Goal: Information Seeking & Learning: Learn about a topic

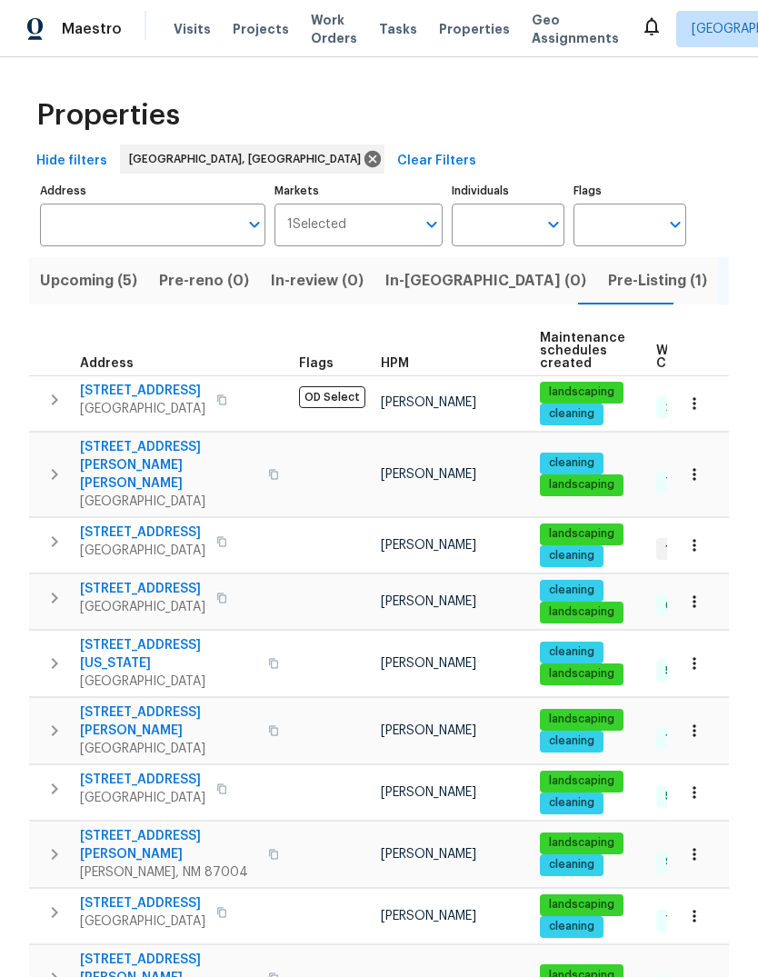
click at [144, 523] on span "[STREET_ADDRESS]" at bounding box center [142, 532] width 125 height 18
click at [132, 523] on span "916 Dakota St SE" at bounding box center [142, 532] width 125 height 18
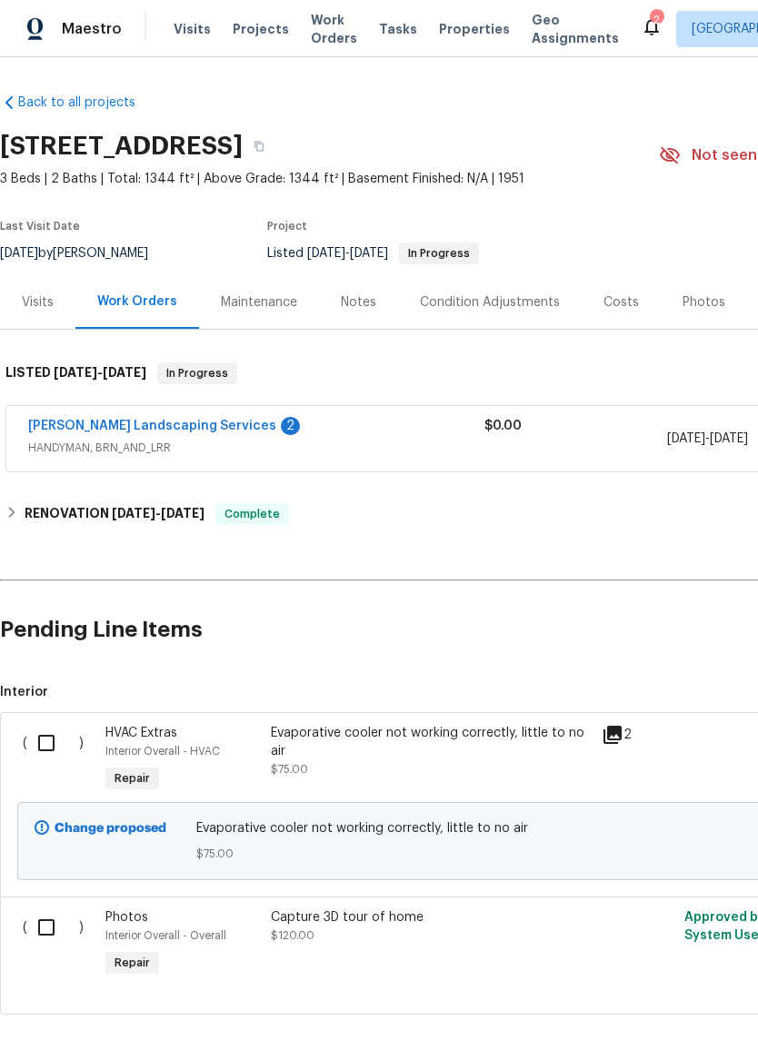
click at [124, 423] on link "[PERSON_NAME] Landscaping Services" at bounding box center [152, 426] width 248 height 13
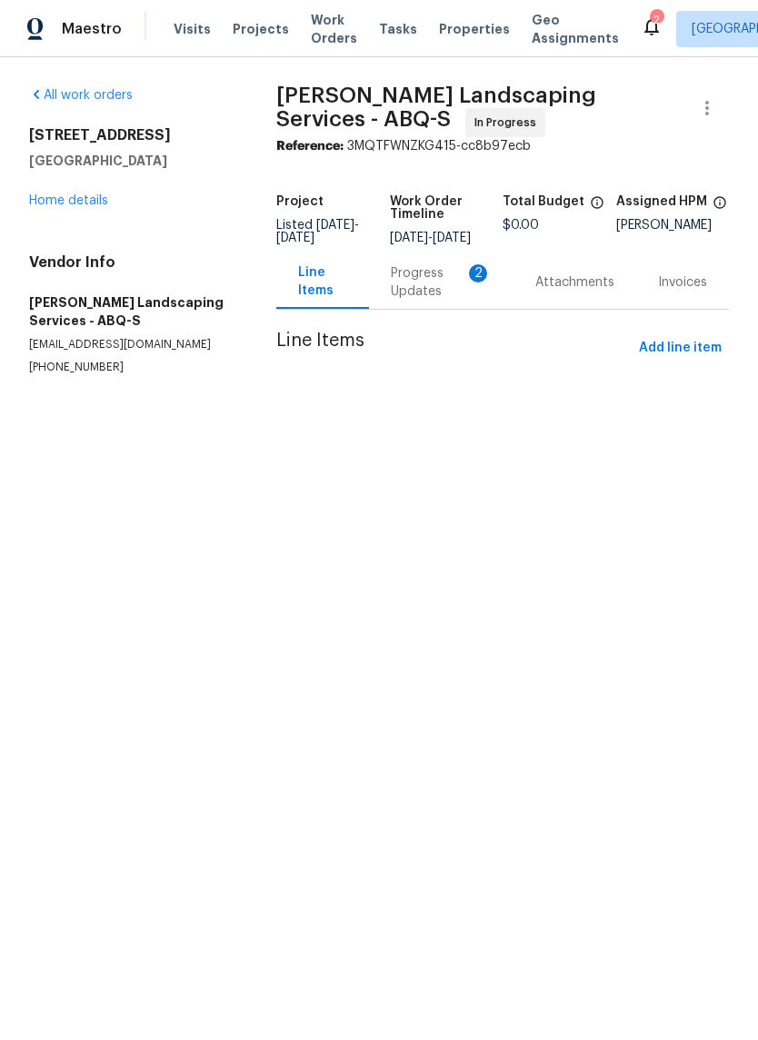
click at [425, 288] on div "Progress Updates 2" at bounding box center [441, 282] width 101 height 36
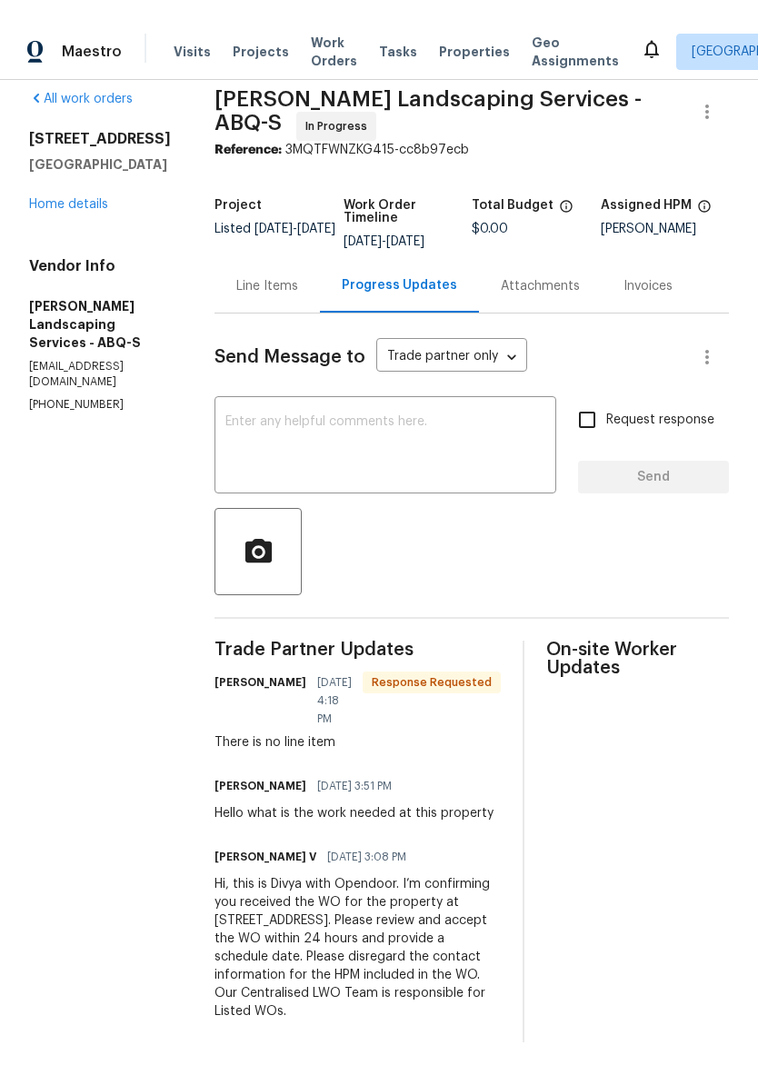
scroll to position [17, 0]
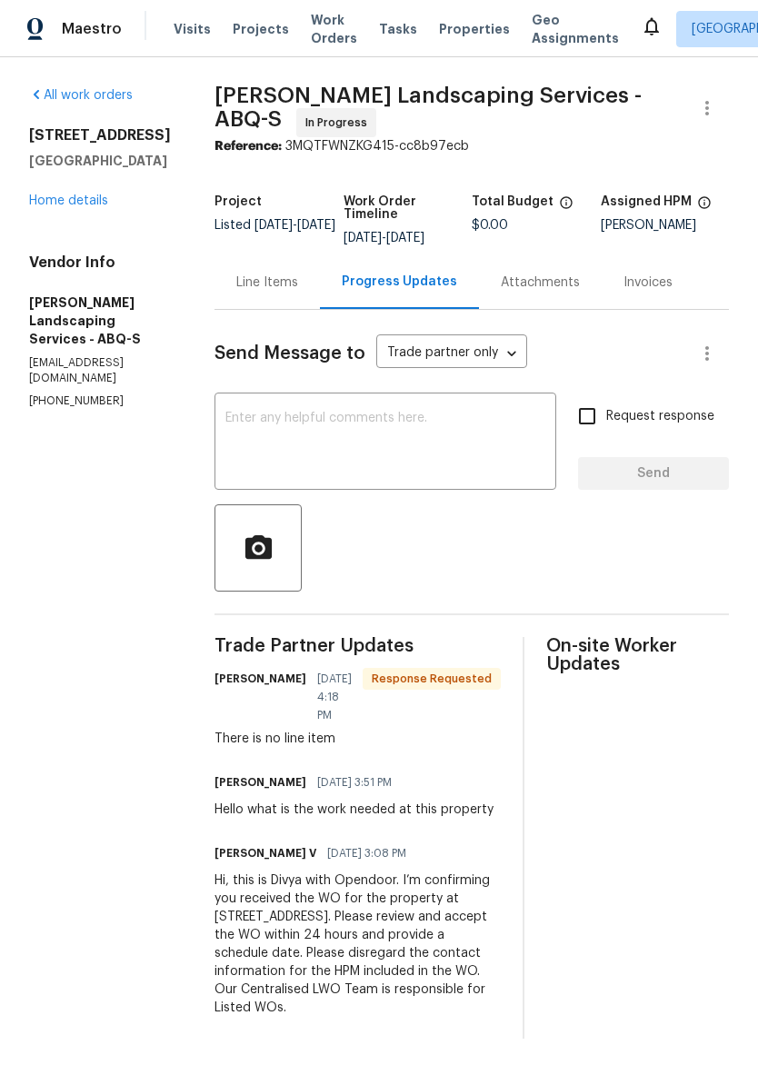
click at [298, 281] on div "Line Items" at bounding box center [267, 282] width 62 height 18
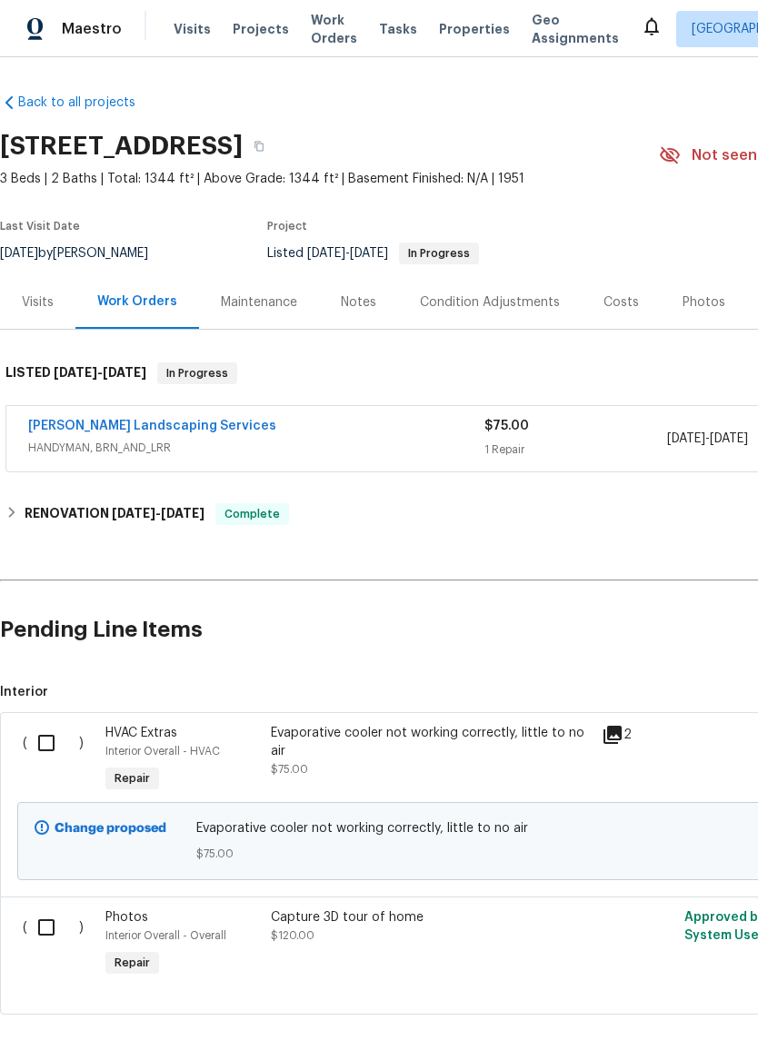
click at [498, 731] on div "Evaporative cooler not working correctly, little to no air" at bounding box center [431, 742] width 320 height 36
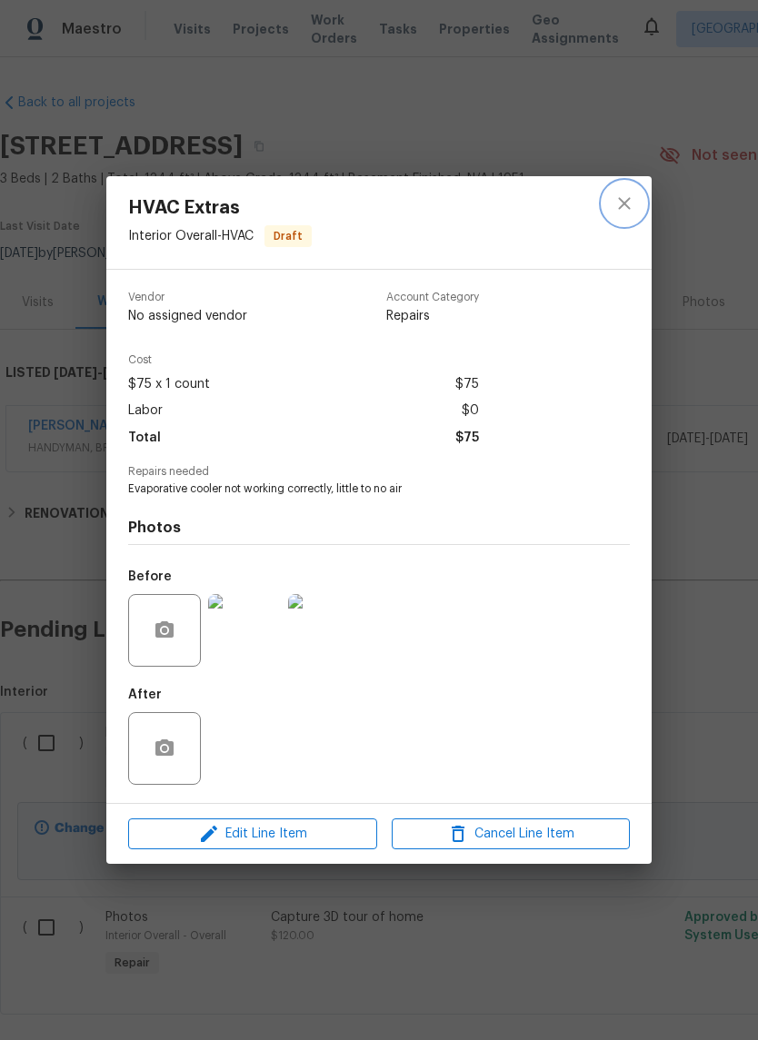
click at [630, 218] on button "close" at bounding box center [624, 204] width 44 height 44
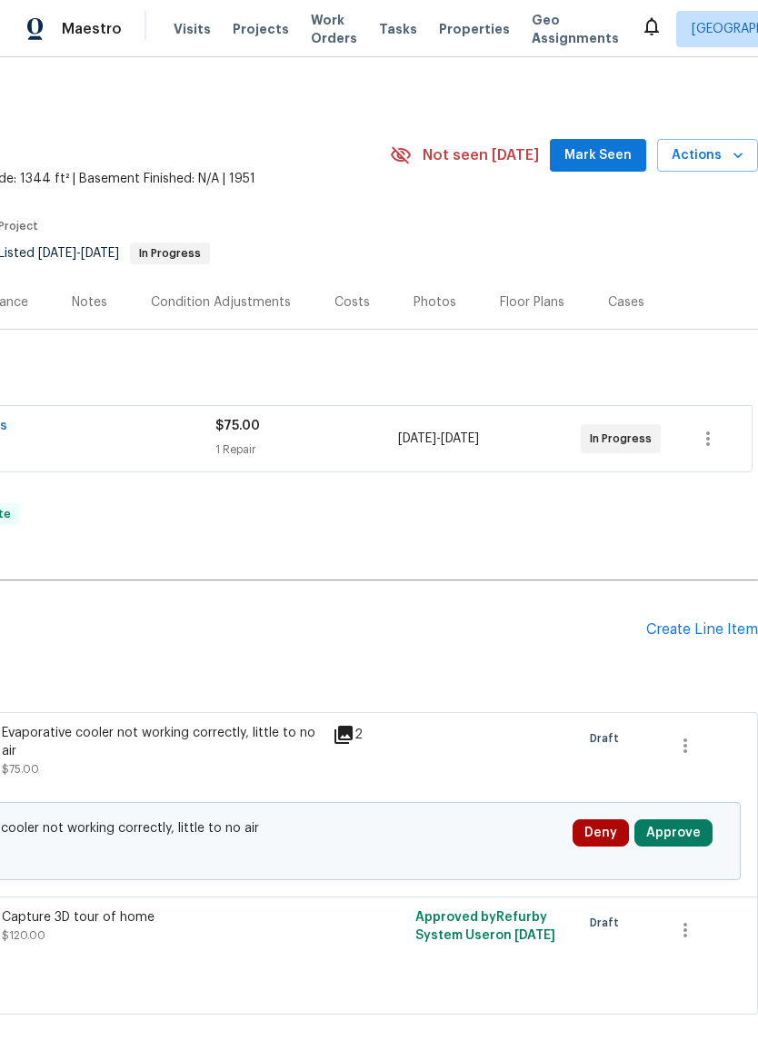
scroll to position [-1, 273]
click at [600, 154] on span "Mark Seen" at bounding box center [597, 155] width 67 height 23
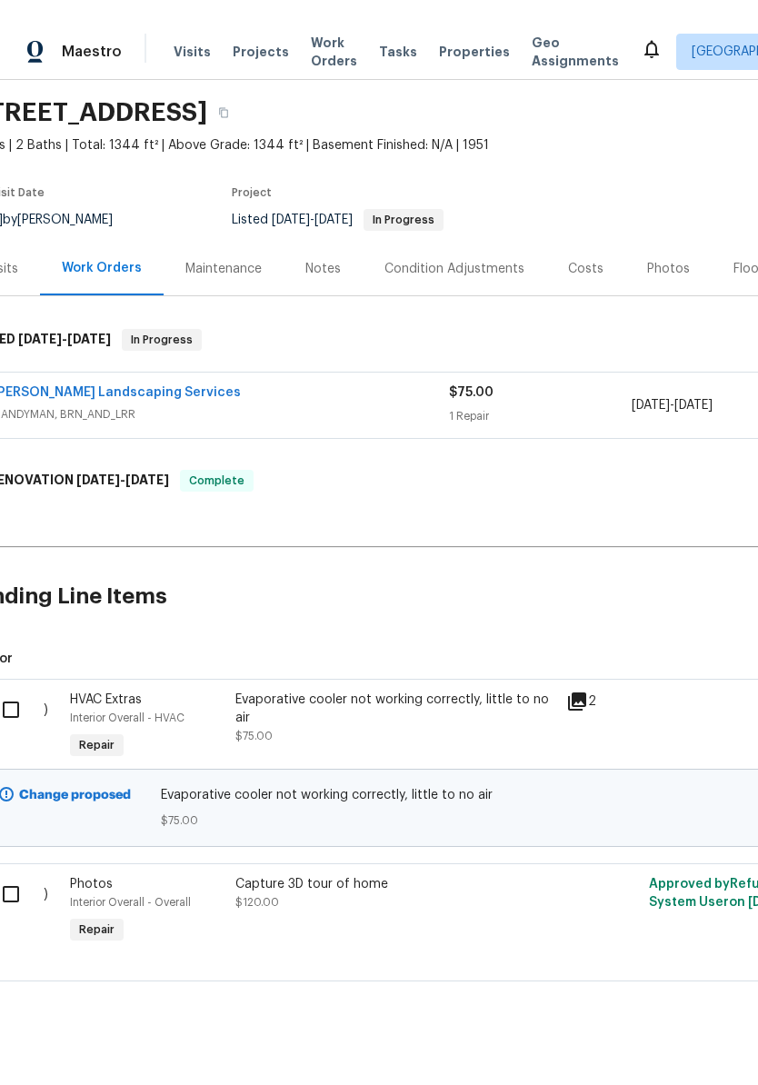
scroll to position [55, 35]
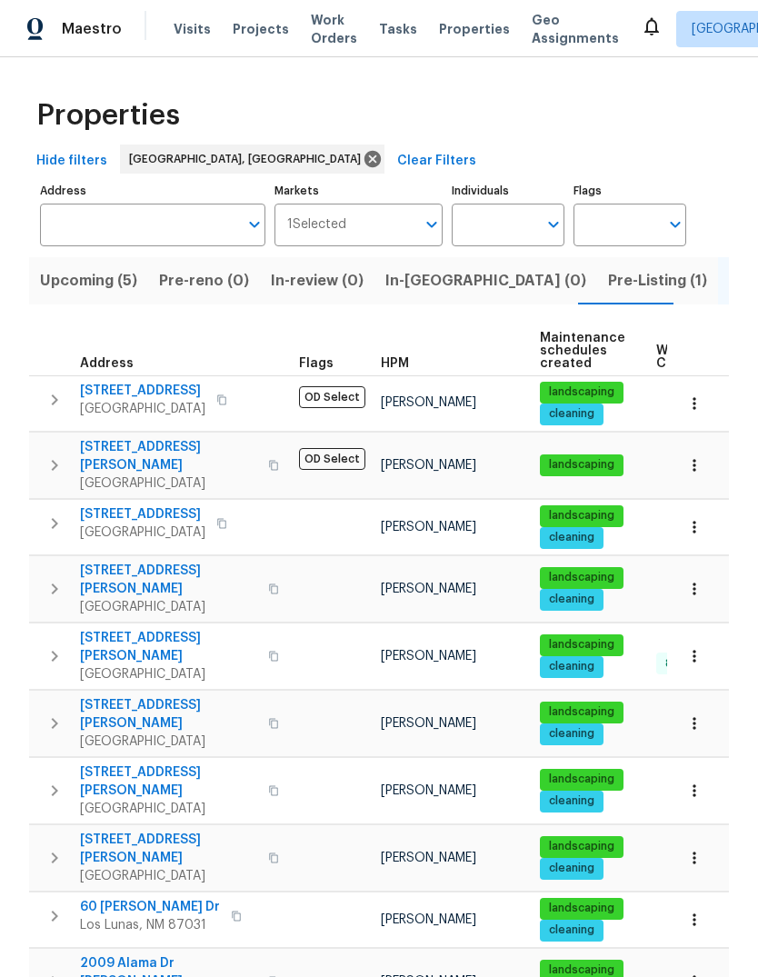
click at [608, 283] on span "Pre-Listing (1)" at bounding box center [657, 280] width 99 height 25
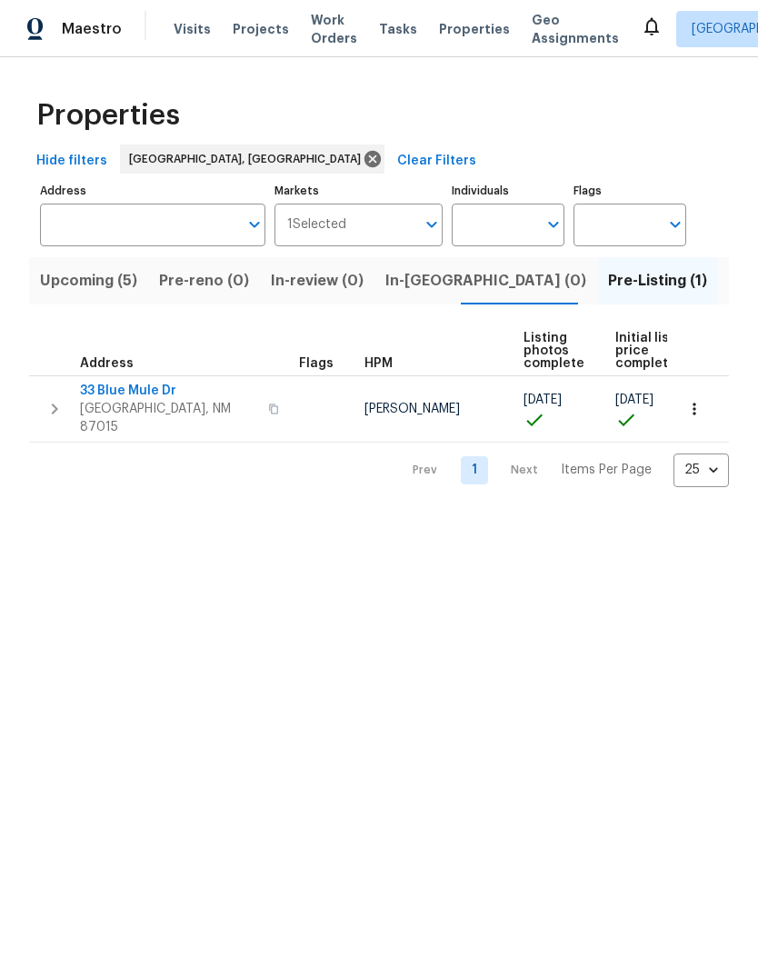
click at [140, 395] on span "33 Blue Mule Dr" at bounding box center [168, 391] width 177 height 18
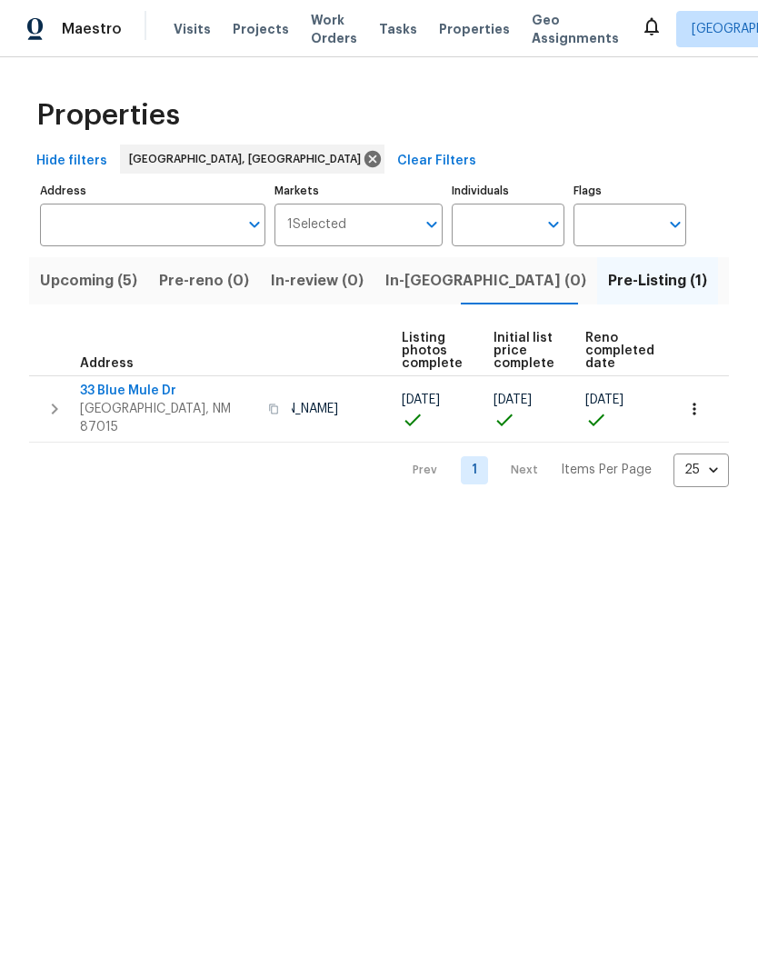
scroll to position [0, 121]
click at [690, 400] on icon "button" at bounding box center [694, 409] width 18 height 18
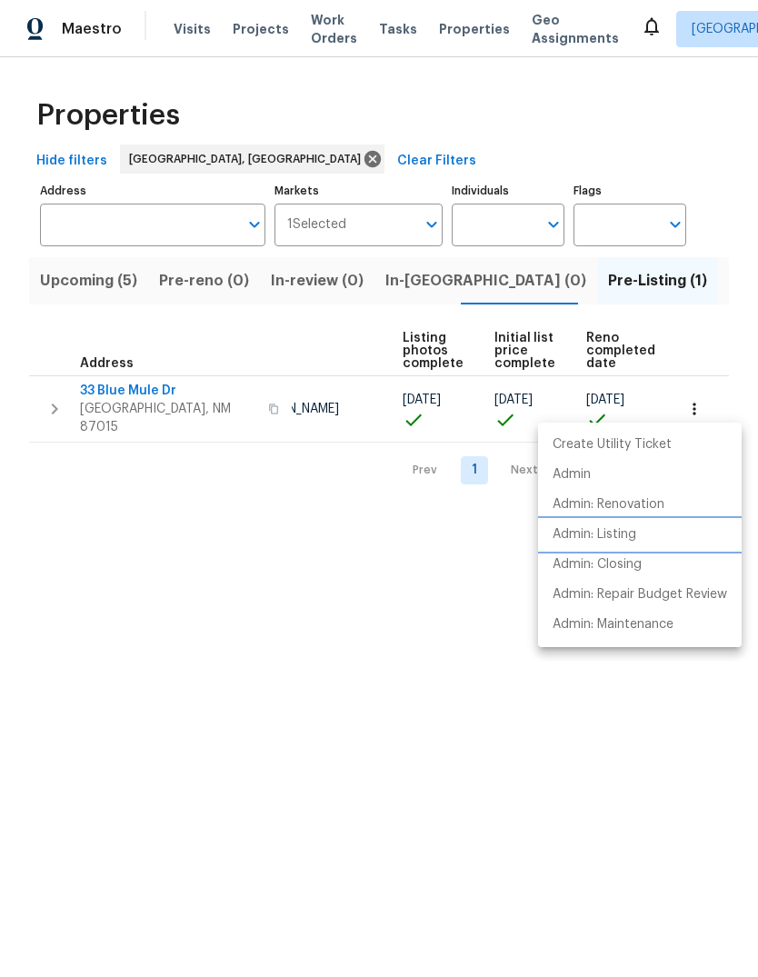
click at [620, 533] on p "Admin: Listing" at bounding box center [594, 534] width 84 height 19
click at [401, 761] on div at bounding box center [379, 488] width 758 height 977
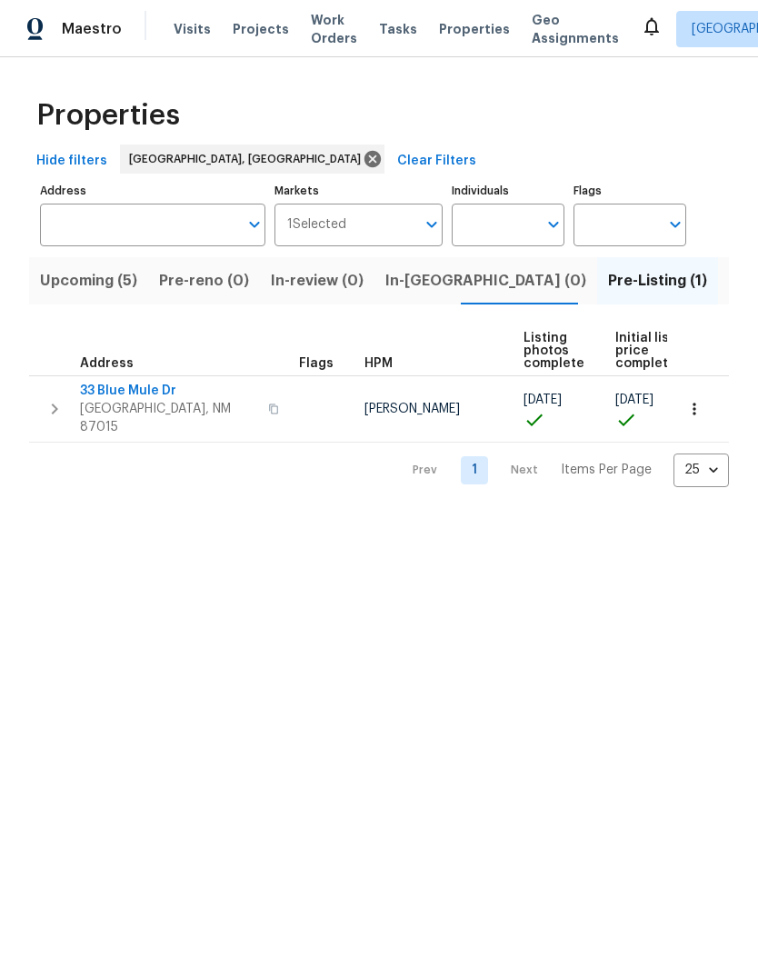
scroll to position [0, 0]
click at [129, 394] on span "33 Blue Mule Dr" at bounding box center [168, 391] width 177 height 18
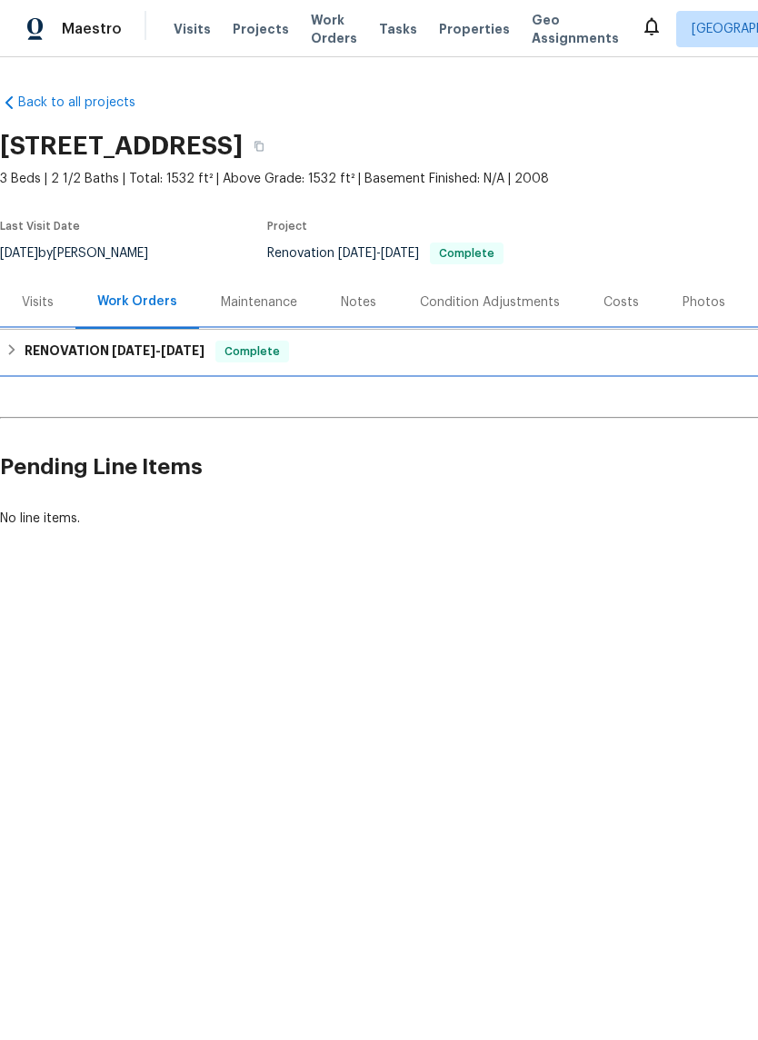
click at [75, 345] on h6 "RENOVATION [DATE] - [DATE]" at bounding box center [115, 352] width 180 height 22
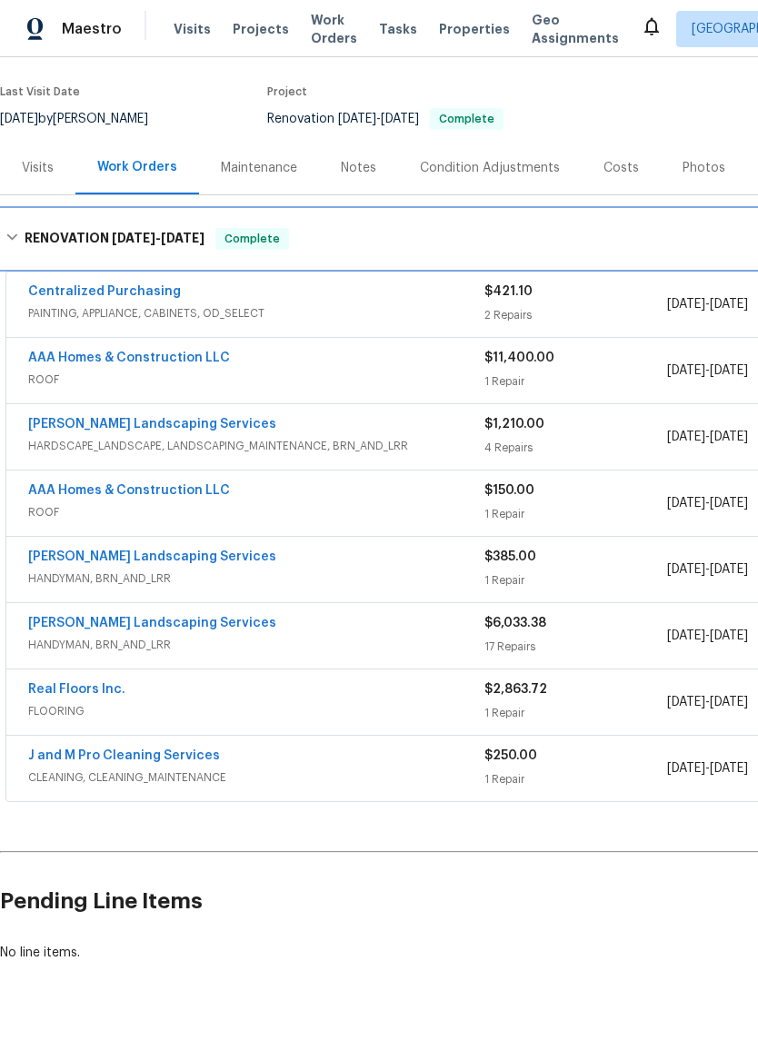
scroll to position [134, 0]
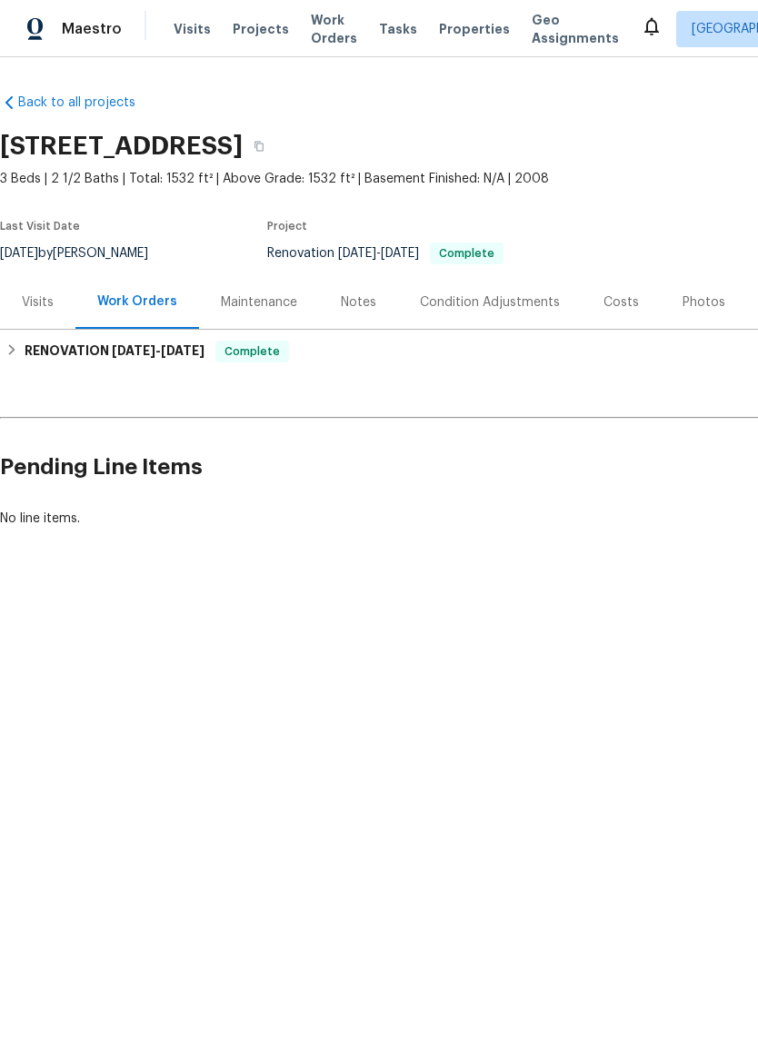
click at [702, 297] on div "Photos" at bounding box center [703, 302] width 43 height 18
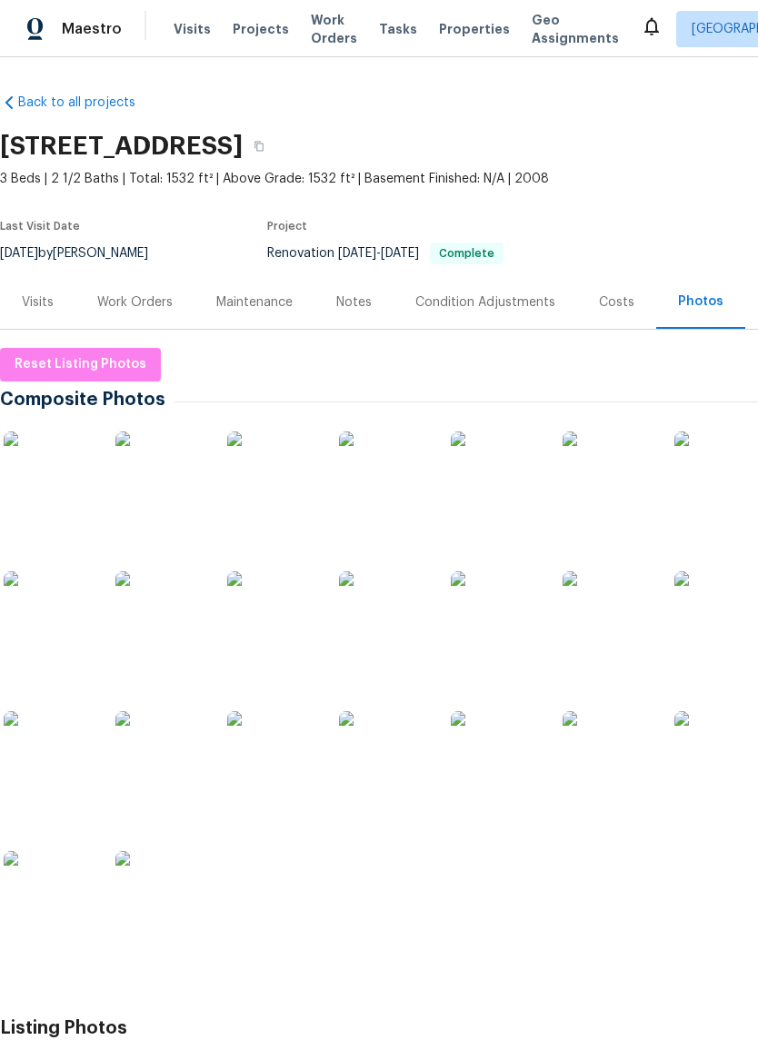
click at [62, 474] on img at bounding box center [49, 477] width 91 height 91
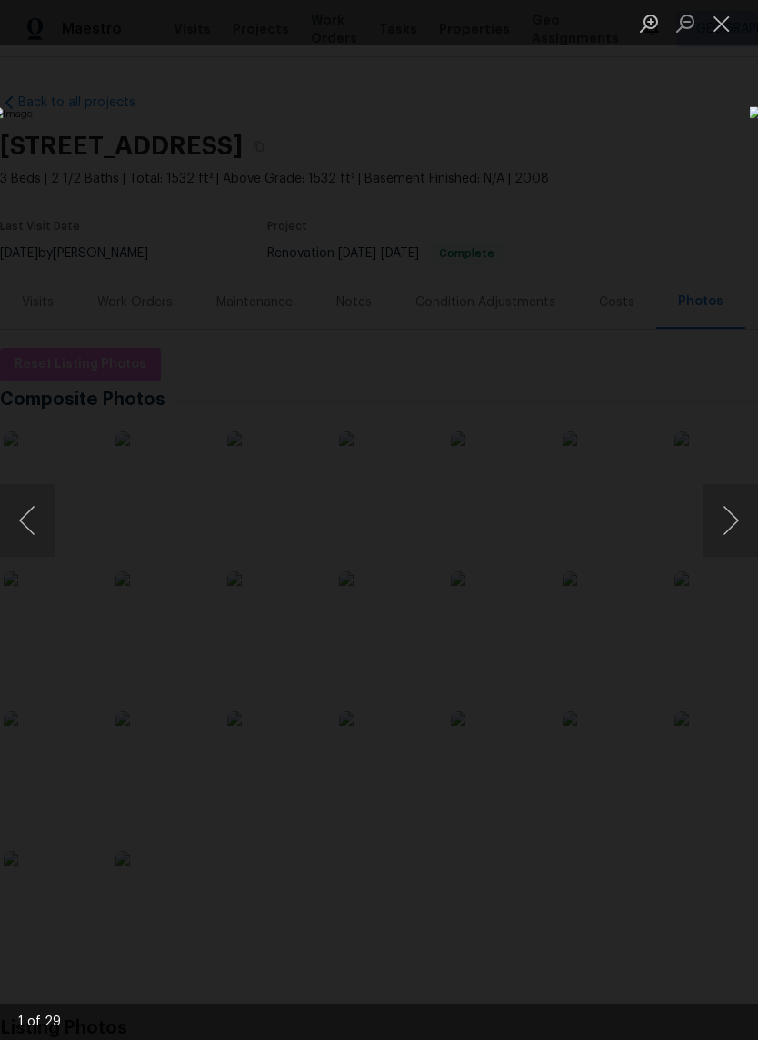
click at [728, 522] on button "Next image" at bounding box center [730, 520] width 55 height 73
click at [718, 533] on button "Next image" at bounding box center [730, 520] width 55 height 73
click at [718, 529] on button "Next image" at bounding box center [730, 520] width 55 height 73
click at [721, 524] on button "Next image" at bounding box center [730, 520] width 55 height 73
click at [726, 524] on button "Next image" at bounding box center [730, 520] width 55 height 73
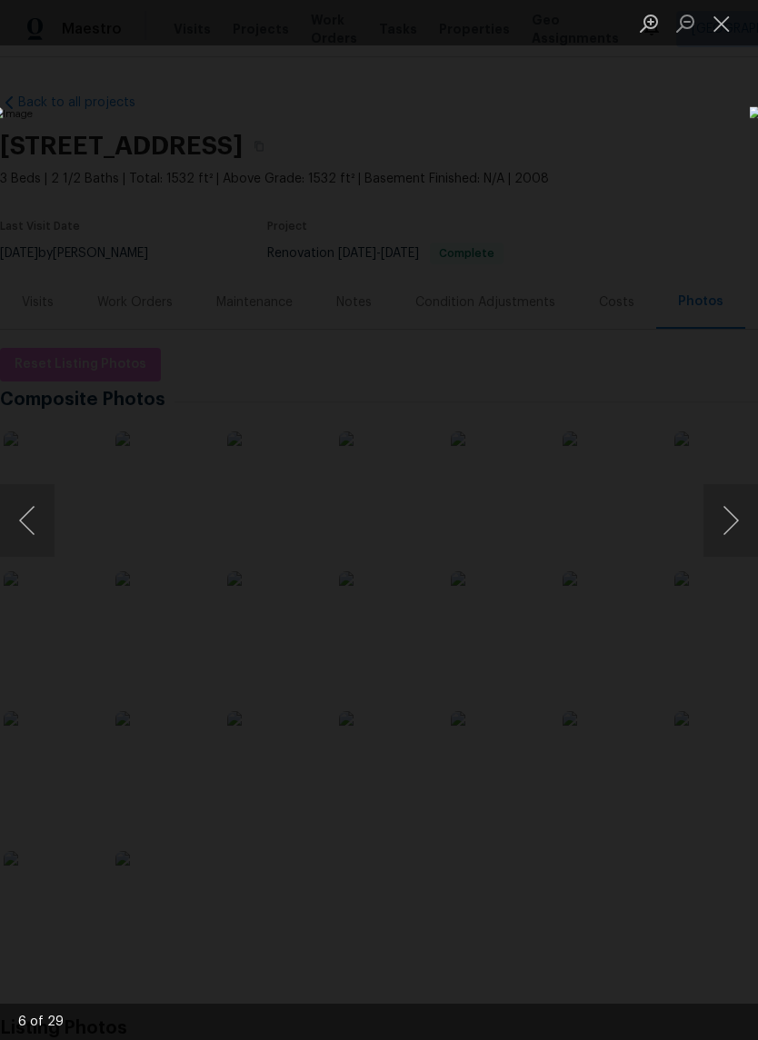
click at [49, 462] on img "Lightbox" at bounding box center [293, 519] width 602 height 827
click at [720, 29] on button "Close lightbox" at bounding box center [721, 23] width 36 height 32
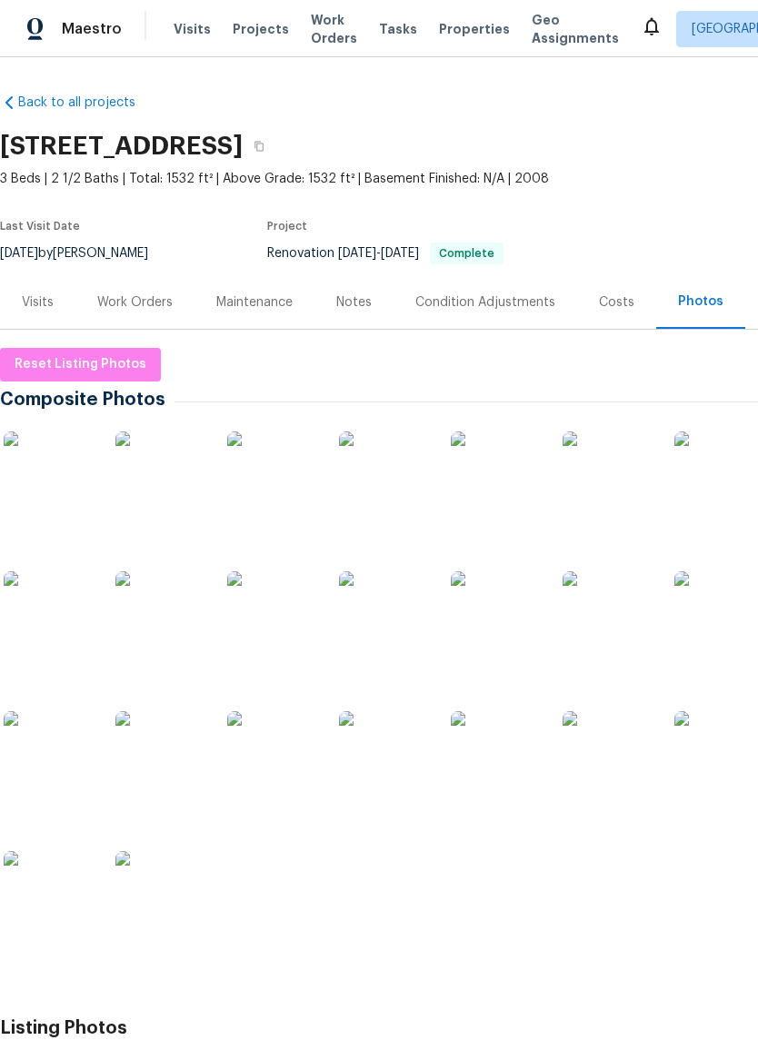
click at [75, 489] on img at bounding box center [49, 477] width 91 height 91
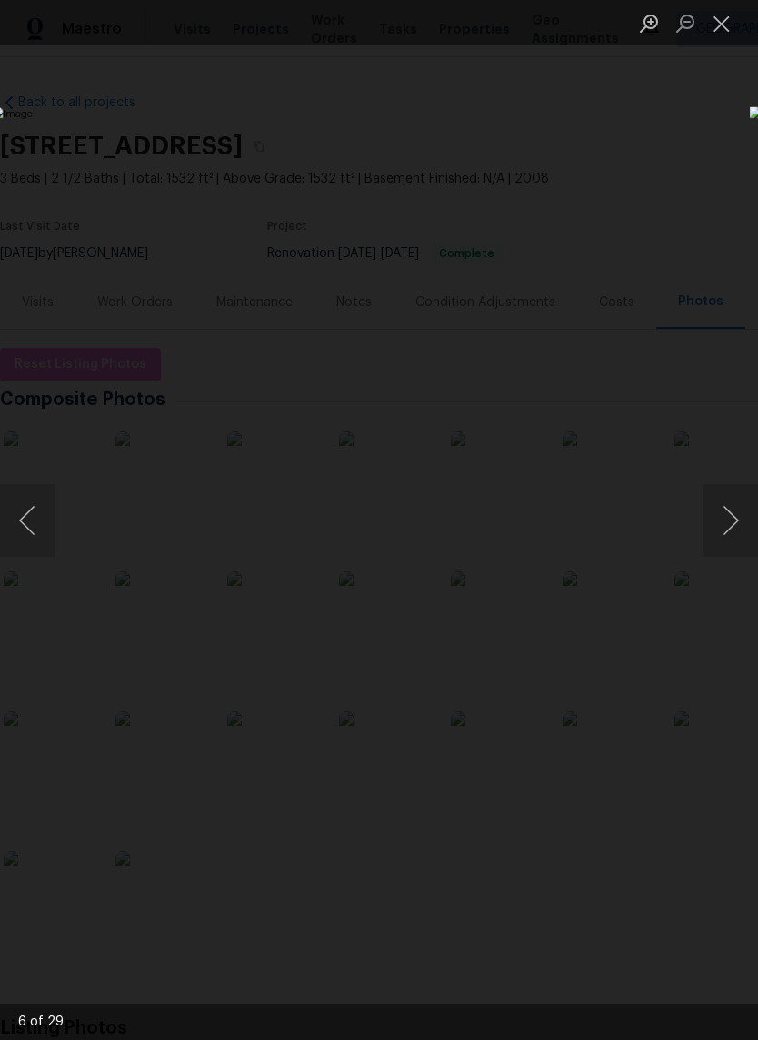
click at [40, 528] on button "Previous image" at bounding box center [27, 520] width 55 height 73
click at [49, 522] on button "Previous image" at bounding box center [27, 520] width 55 height 73
click at [726, 517] on button "Next image" at bounding box center [730, 520] width 55 height 73
click at [730, 522] on button "Next image" at bounding box center [730, 520] width 55 height 73
click at [727, 523] on button "Next image" at bounding box center [730, 520] width 55 height 73
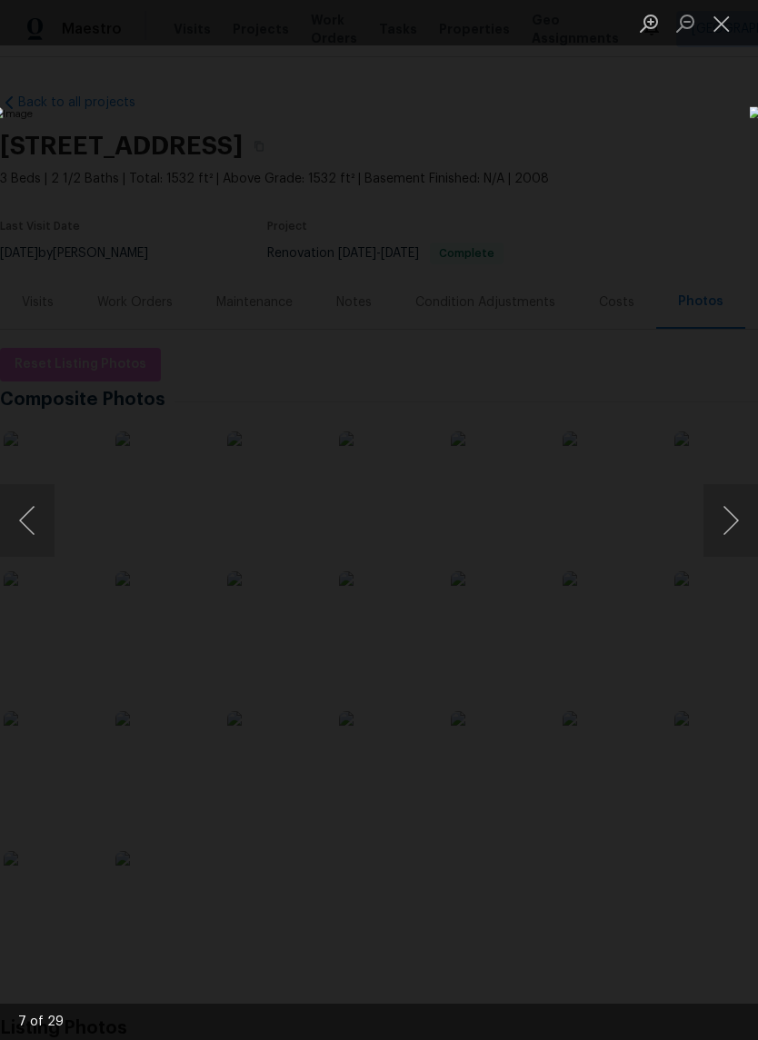
click at [41, 522] on button "Previous image" at bounding box center [27, 520] width 55 height 73
click at [725, 517] on button "Next image" at bounding box center [730, 520] width 55 height 73
click at [731, 522] on button "Next image" at bounding box center [730, 520] width 55 height 73
click at [726, 512] on button "Next image" at bounding box center [730, 520] width 55 height 73
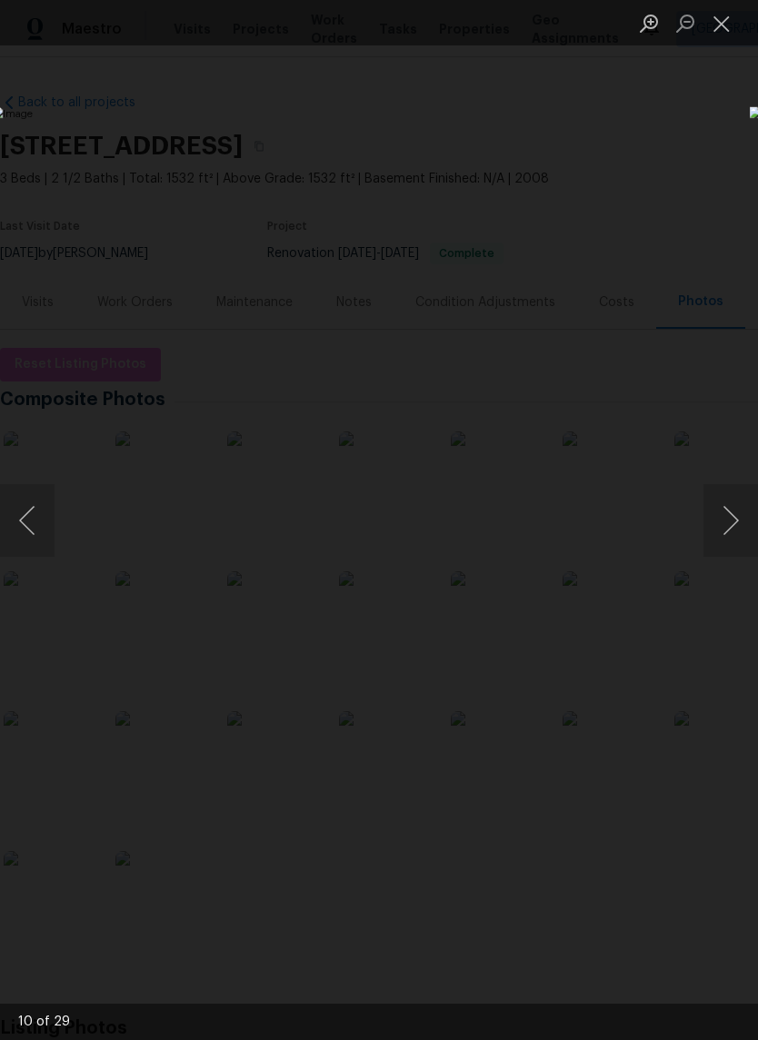
click at [725, 525] on button "Next image" at bounding box center [730, 520] width 55 height 73
click at [729, 519] on button "Next image" at bounding box center [730, 520] width 55 height 73
click at [729, 522] on button "Next image" at bounding box center [730, 520] width 55 height 73
click at [727, 523] on button "Next image" at bounding box center [730, 520] width 55 height 73
click at [725, 528] on button "Next image" at bounding box center [730, 520] width 55 height 73
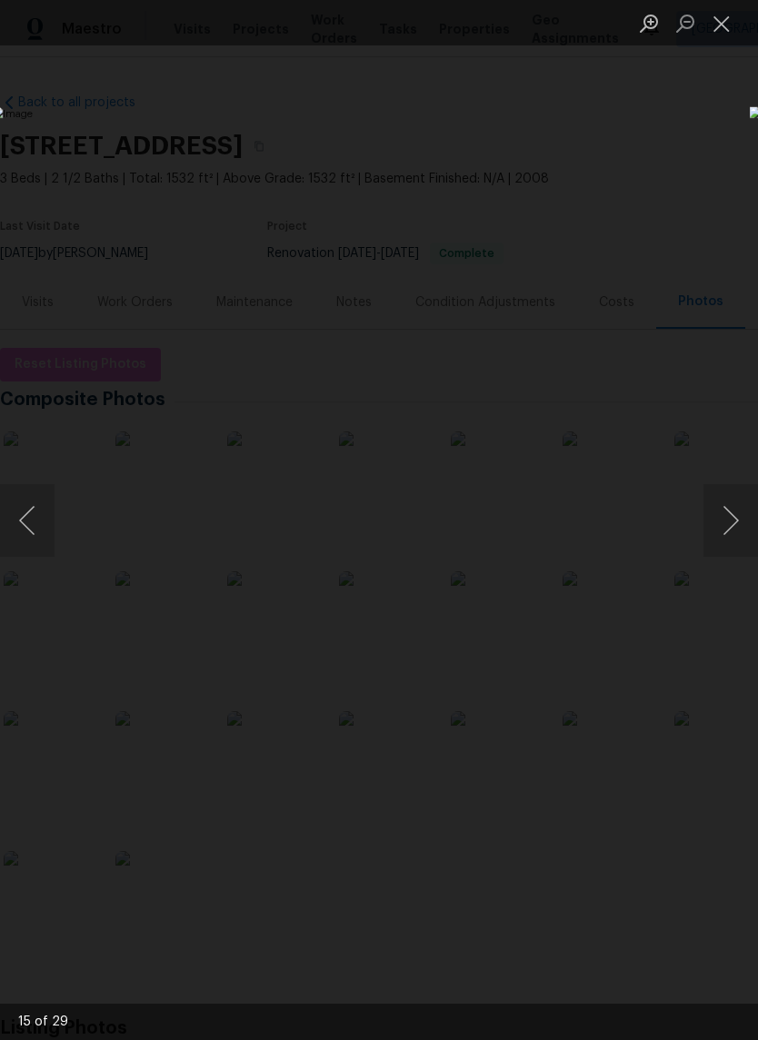
click at [727, 522] on button "Next image" at bounding box center [730, 520] width 55 height 73
click at [725, 527] on button "Next image" at bounding box center [730, 520] width 55 height 73
click at [723, 534] on button "Next image" at bounding box center [730, 520] width 55 height 73
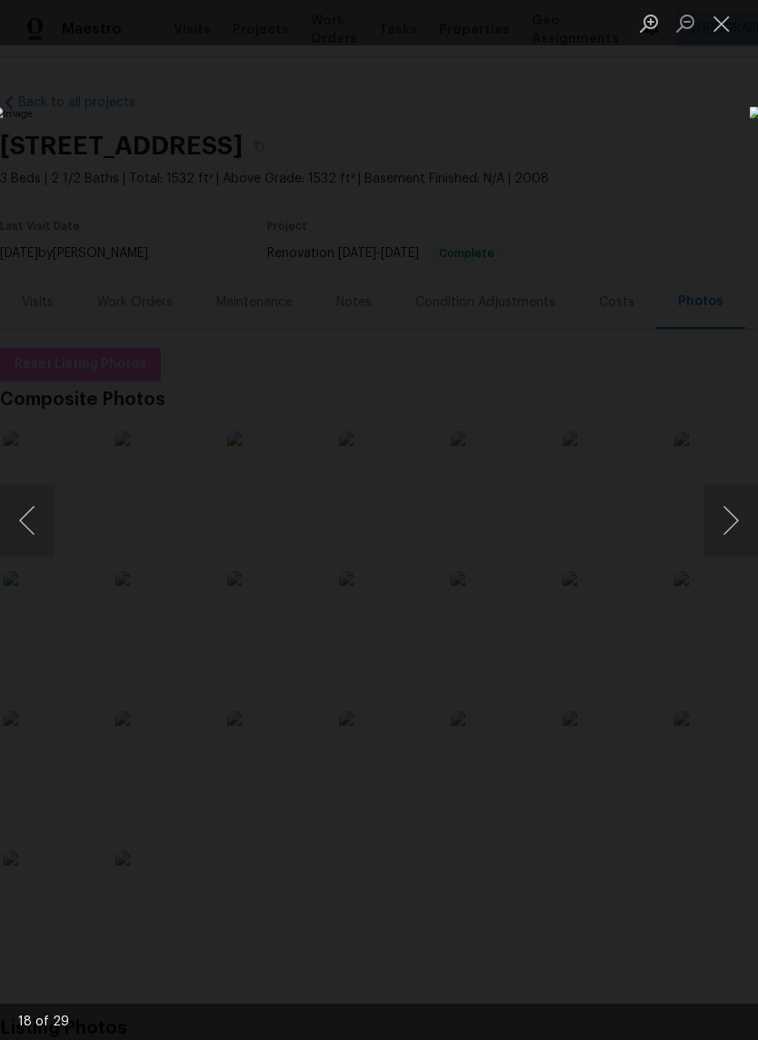
click at [729, 523] on button "Next image" at bounding box center [730, 520] width 55 height 73
click at [729, 522] on button "Next image" at bounding box center [730, 520] width 55 height 73
click at [730, 518] on button "Next image" at bounding box center [730, 520] width 55 height 73
click at [726, 511] on button "Next image" at bounding box center [730, 520] width 55 height 73
click at [730, 522] on button "Next image" at bounding box center [730, 520] width 55 height 73
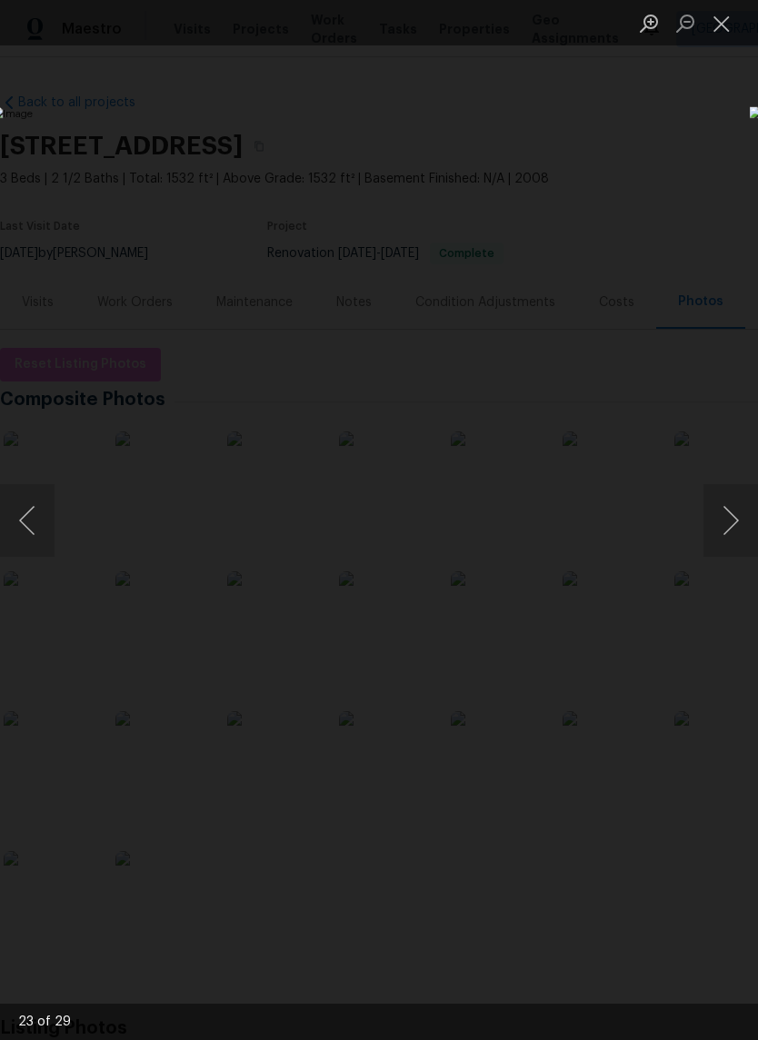
click at [730, 519] on button "Next image" at bounding box center [730, 520] width 55 height 73
click at [723, 520] on button "Next image" at bounding box center [730, 520] width 55 height 73
click at [731, 522] on button "Next image" at bounding box center [730, 520] width 55 height 73
click at [729, 524] on button "Next image" at bounding box center [730, 520] width 55 height 73
click at [728, 526] on button "Next image" at bounding box center [730, 520] width 55 height 73
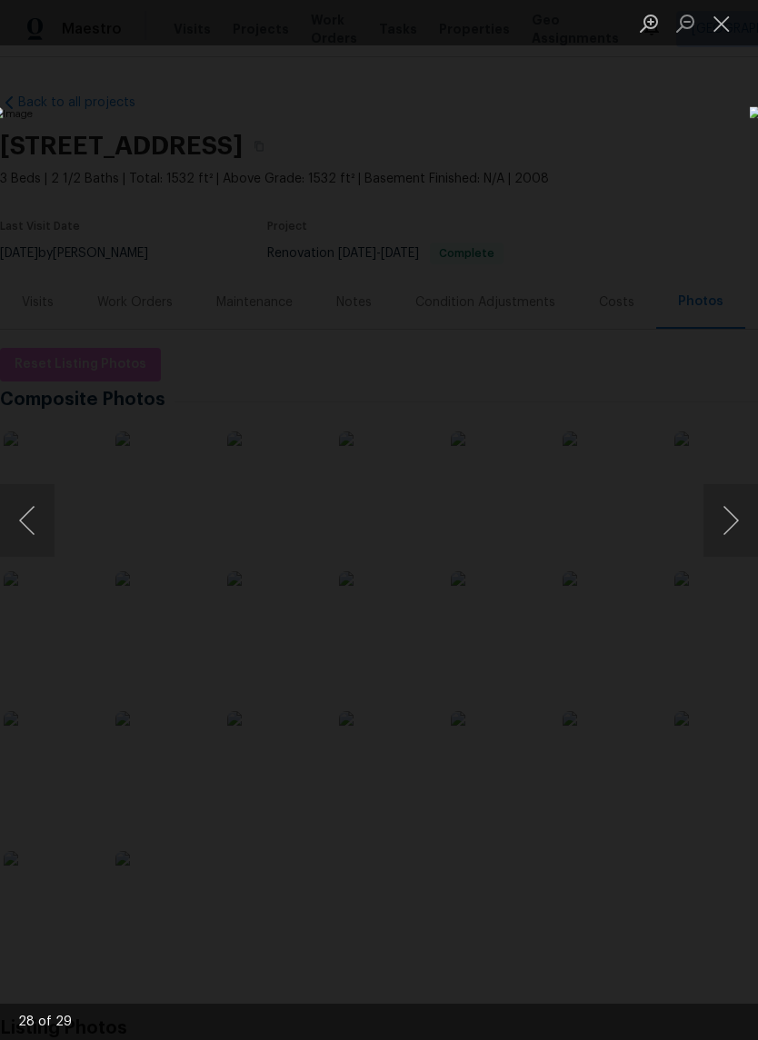
click at [731, 518] on button "Next image" at bounding box center [730, 520] width 55 height 73
click at [729, 526] on button "Next image" at bounding box center [730, 520] width 55 height 73
click at [724, 533] on button "Next image" at bounding box center [730, 520] width 55 height 73
click at [729, 528] on button "Next image" at bounding box center [730, 520] width 55 height 73
click at [39, 512] on button "Previous image" at bounding box center [27, 520] width 55 height 73
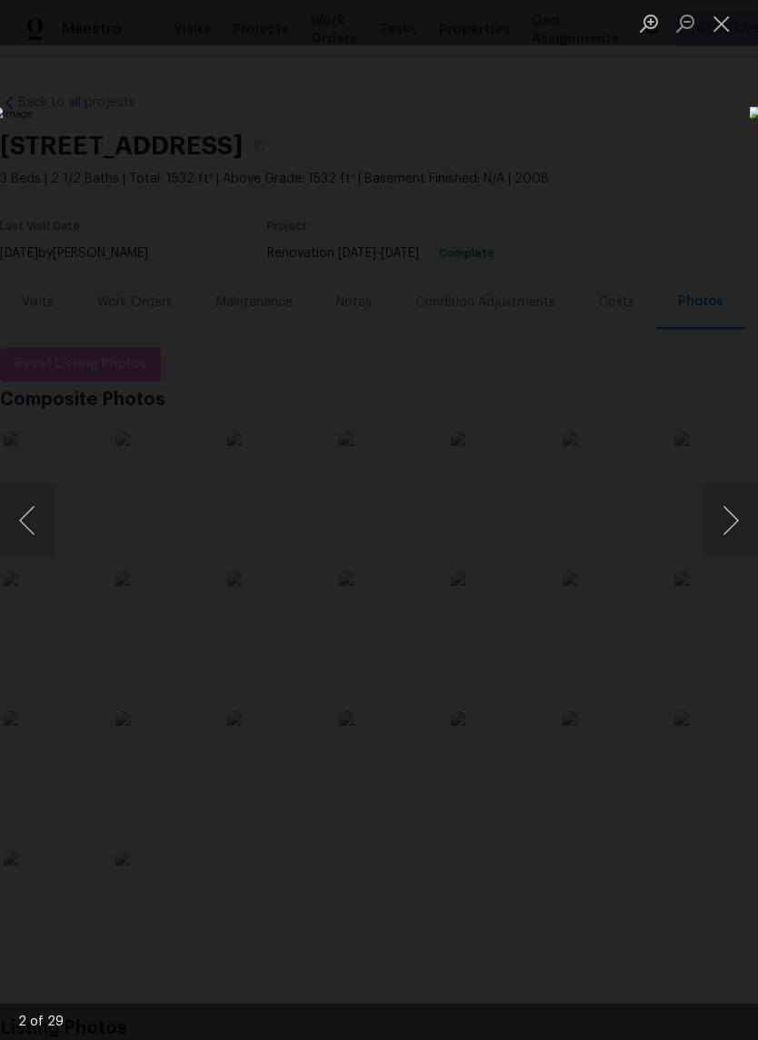
click at [38, 512] on button "Previous image" at bounding box center [27, 520] width 55 height 73
click at [736, 524] on button "Next image" at bounding box center [730, 520] width 55 height 73
click at [724, 525] on button "Next image" at bounding box center [730, 520] width 55 height 73
click at [732, 514] on button "Next image" at bounding box center [730, 520] width 55 height 73
click at [726, 511] on button "Next image" at bounding box center [730, 520] width 55 height 73
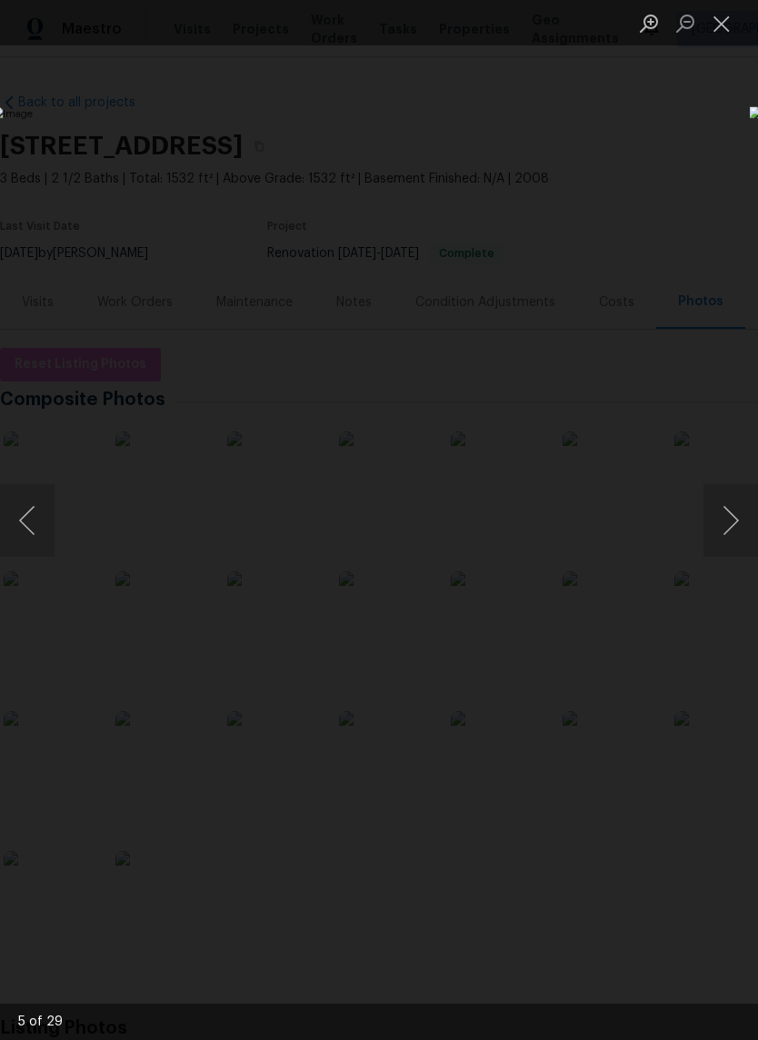
click at [726, 522] on button "Next image" at bounding box center [730, 520] width 55 height 73
click at [728, 520] on button "Next image" at bounding box center [730, 520] width 55 height 73
click at [728, 519] on button "Next image" at bounding box center [730, 520] width 55 height 73
click at [727, 521] on button "Next image" at bounding box center [730, 520] width 55 height 73
click at [733, 522] on button "Next image" at bounding box center [730, 520] width 55 height 73
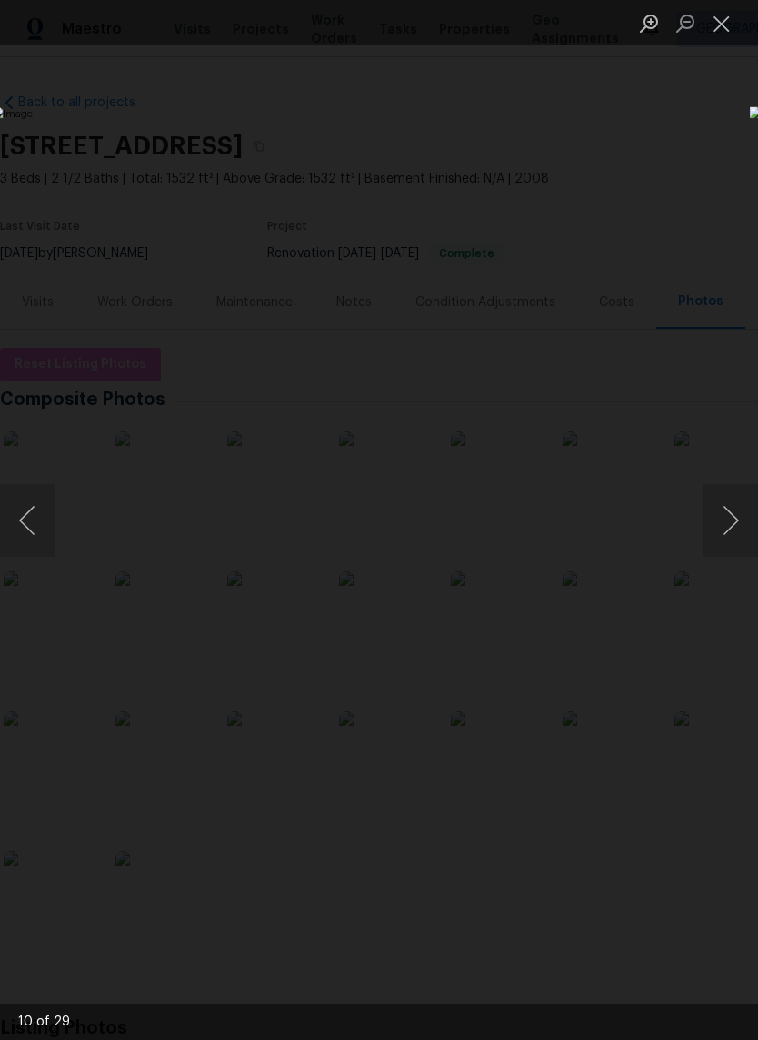
click at [729, 521] on button "Next image" at bounding box center [730, 520] width 55 height 73
click at [727, 527] on button "Next image" at bounding box center [730, 520] width 55 height 73
click at [717, 24] on button "Close lightbox" at bounding box center [721, 23] width 36 height 32
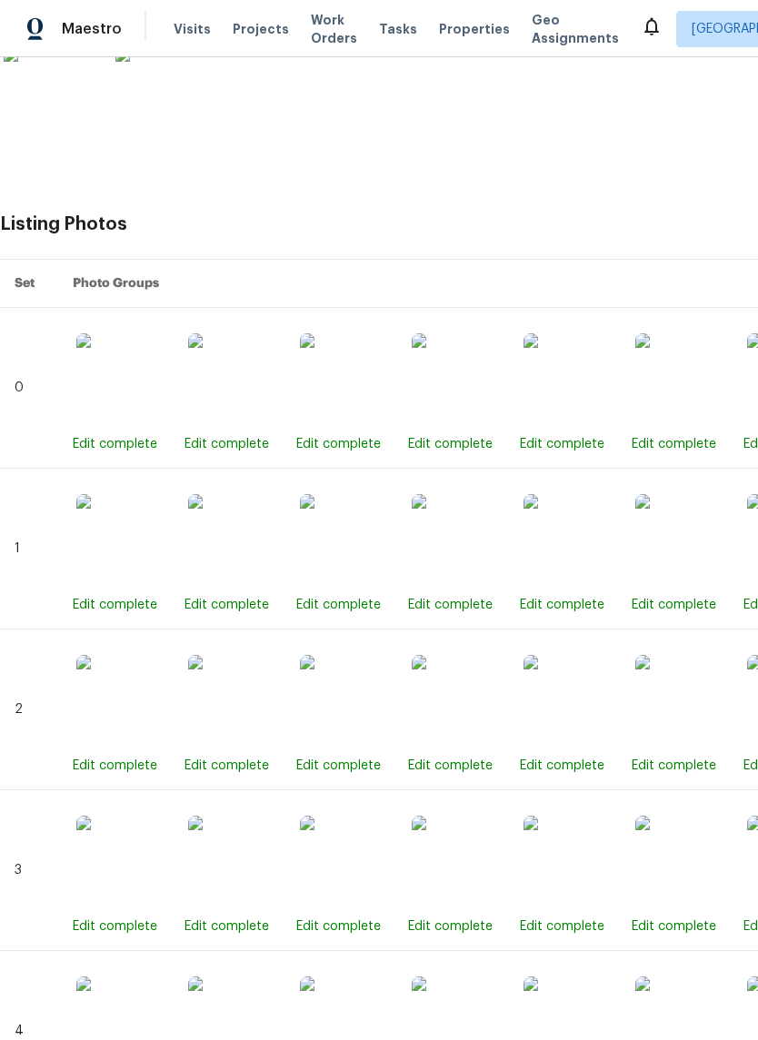
scroll to position [809, 0]
